Goal: Navigation & Orientation: Find specific page/section

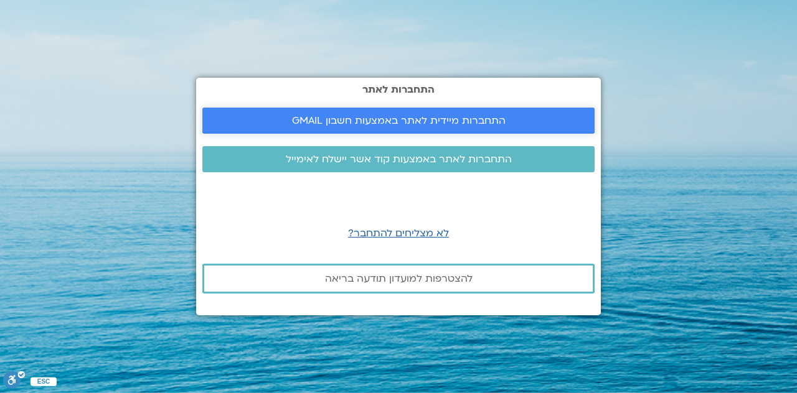
click at [445, 121] on span "התחברות מיידית לאתר באמצעות חשבון GMAIL" at bounding box center [399, 120] width 214 height 11
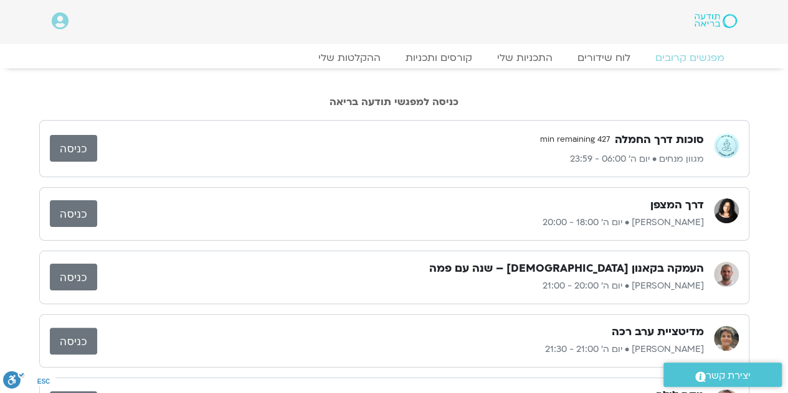
click at [73, 273] on link "כניסה" at bounding box center [73, 277] width 47 height 27
click at [71, 281] on link "כניסה" at bounding box center [73, 277] width 47 height 27
